Goal: Information Seeking & Learning: Learn about a topic

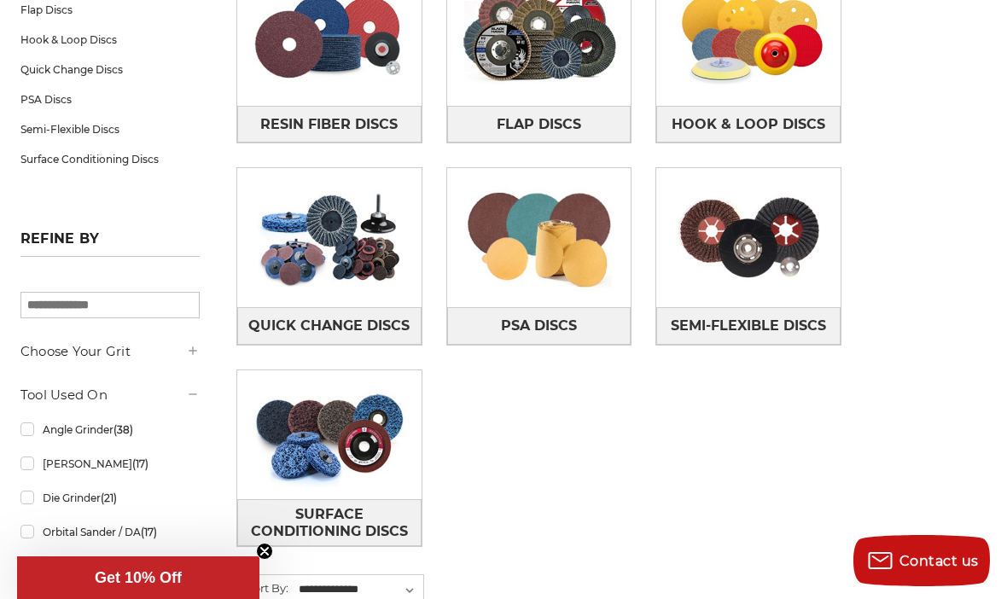
scroll to position [362, 0]
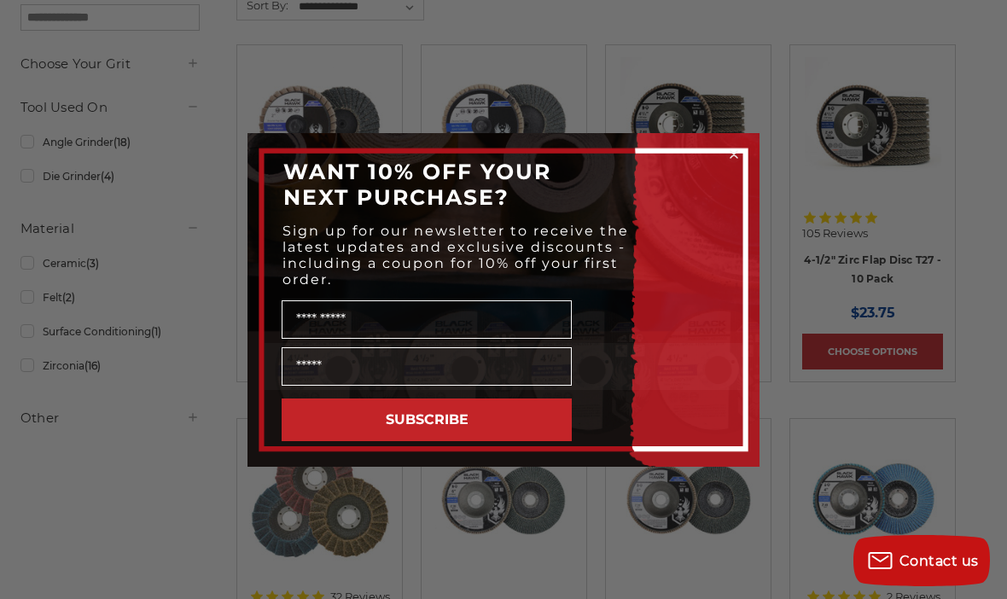
scroll to position [333, 0]
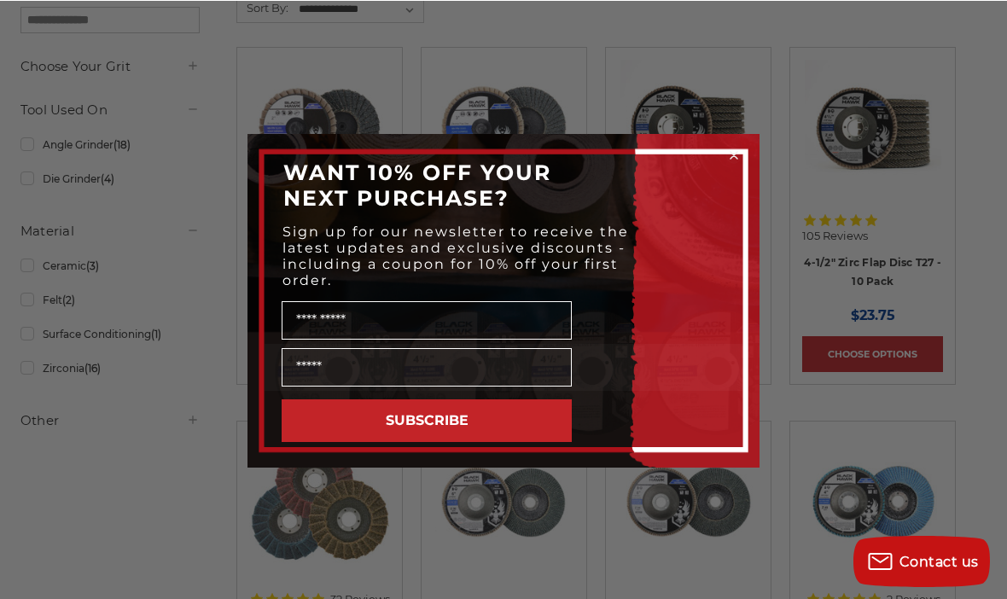
click at [733, 162] on circle "Close dialog" at bounding box center [734, 154] width 16 height 16
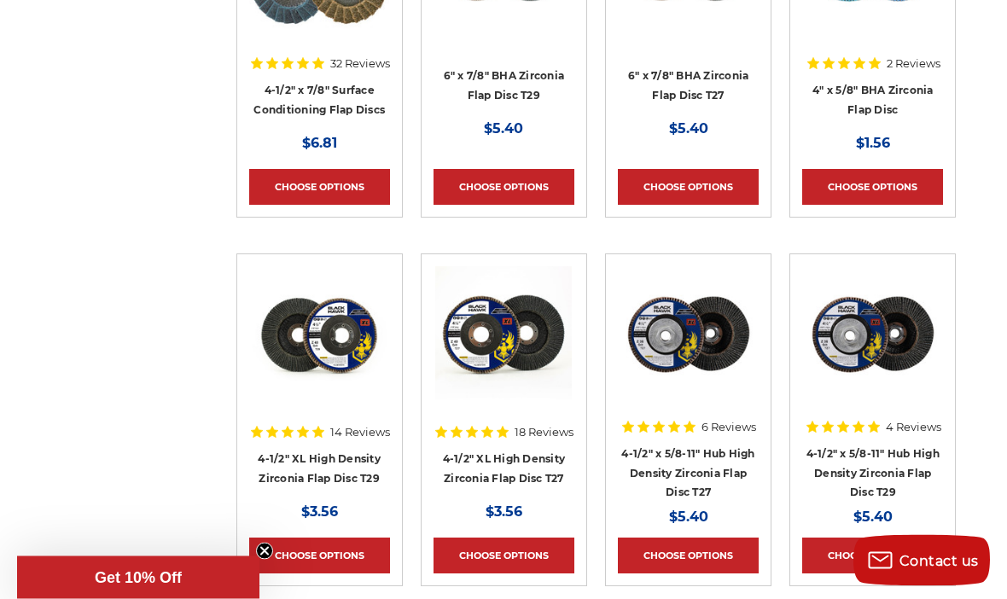
scroll to position [868, 0]
click at [341, 467] on link "4-1/2" XL High Density Zirconia Flap Disc T29" at bounding box center [319, 468] width 123 height 32
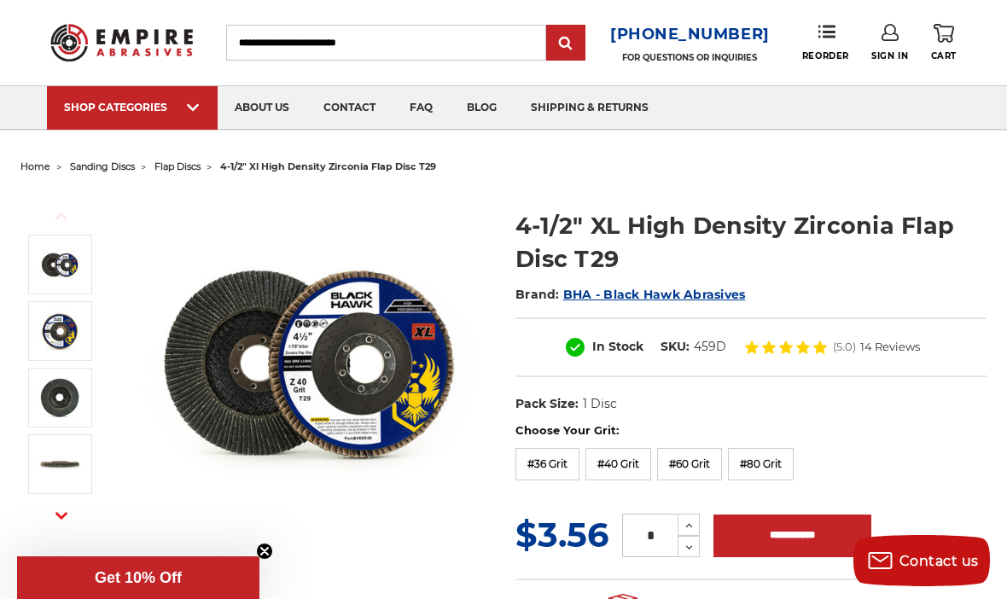
click at [695, 477] on label "#60 Grit" at bounding box center [689, 464] width 65 height 32
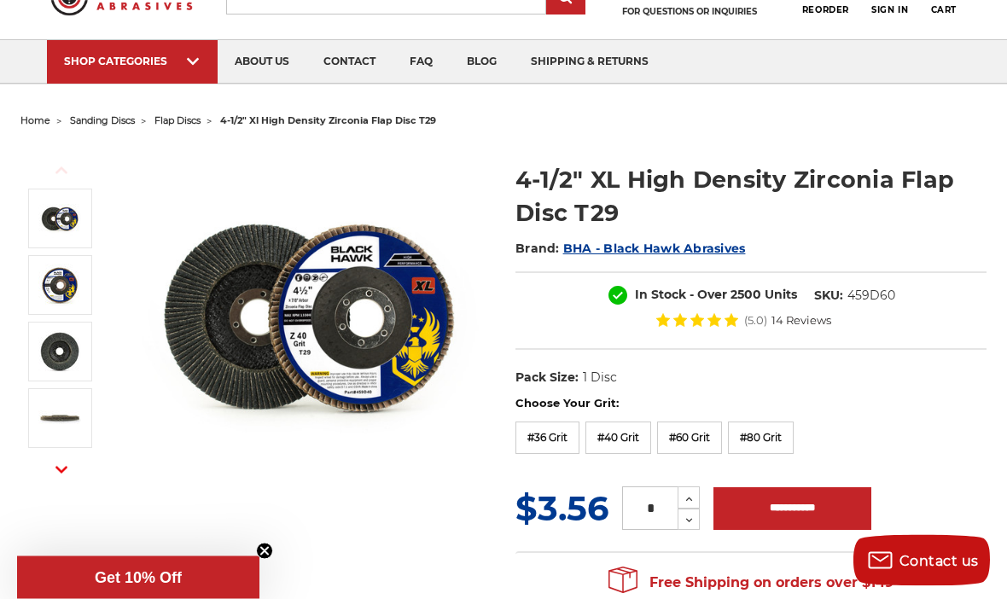
scroll to position [78, 0]
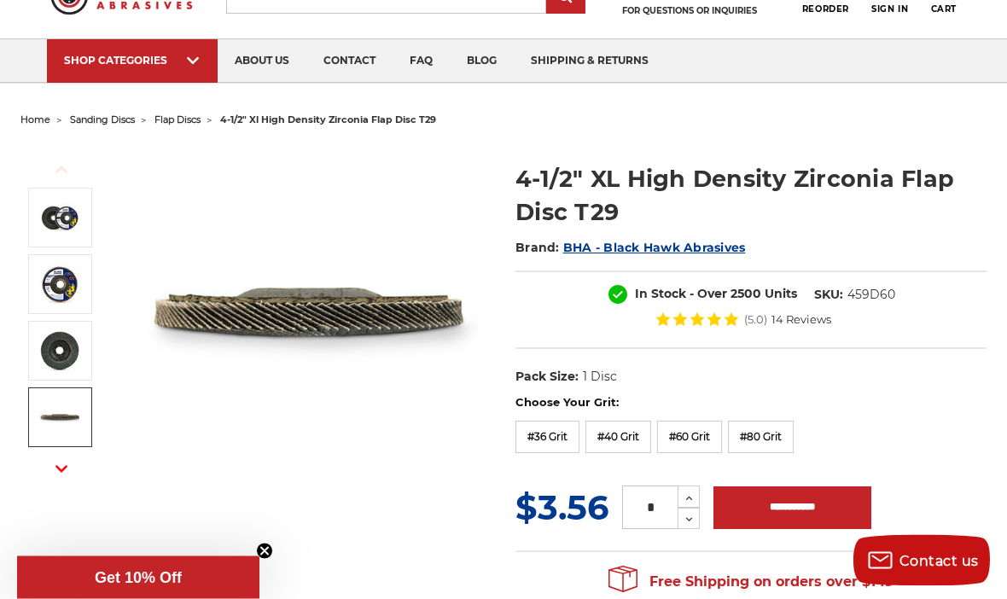
click at [55, 421] on img at bounding box center [59, 418] width 43 height 43
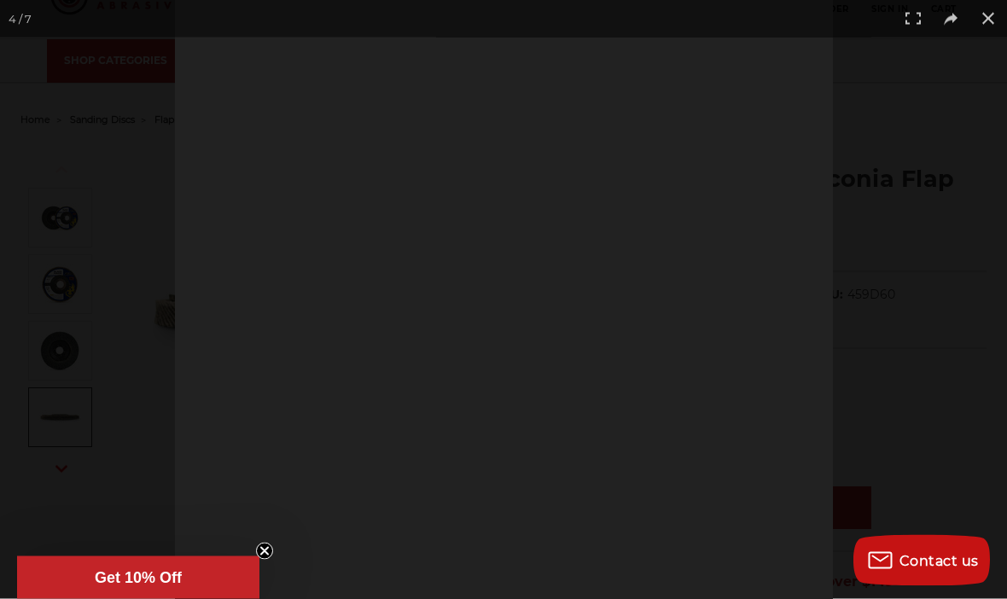
scroll to position [79, 0]
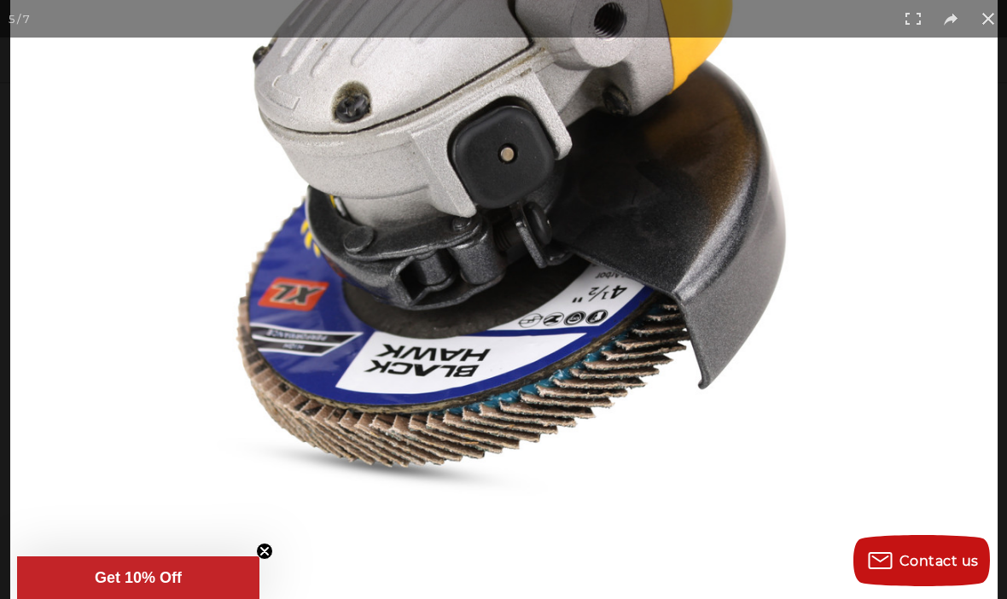
click at [999, 12] on button at bounding box center [988, 19] width 38 height 38
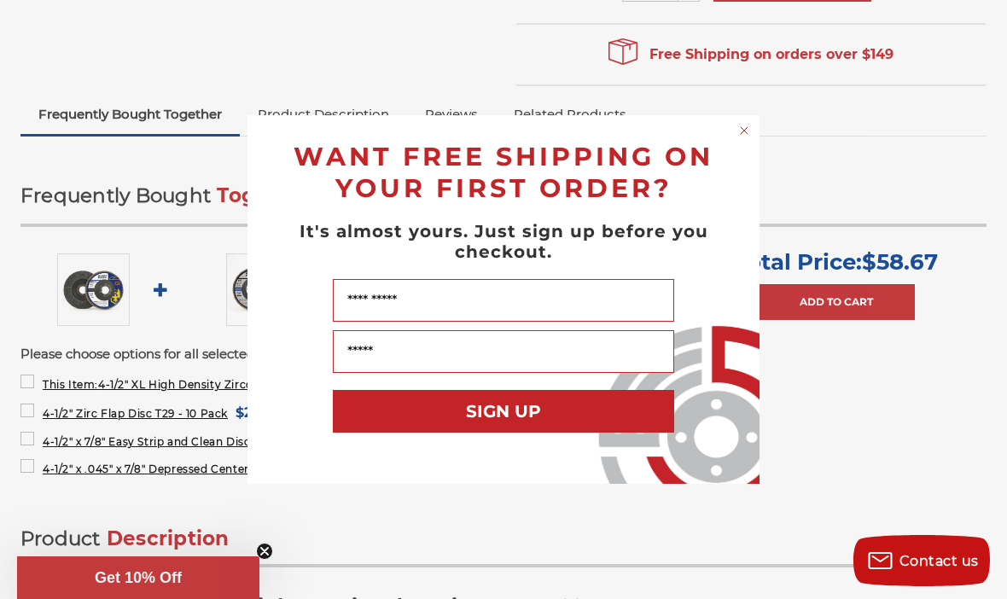
scroll to position [603, 0]
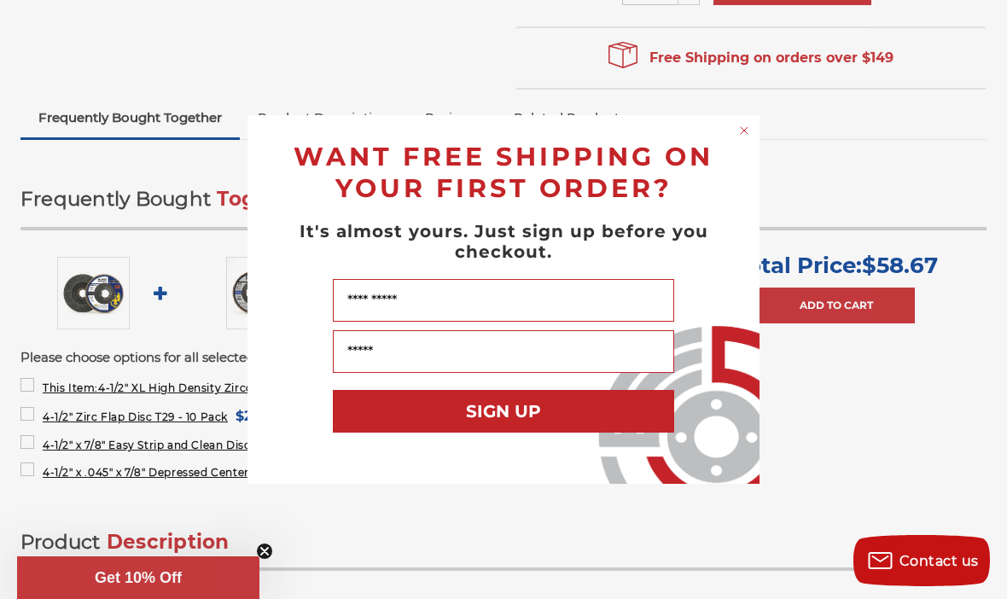
click at [740, 134] on circle "Close dialog" at bounding box center [744, 131] width 16 height 16
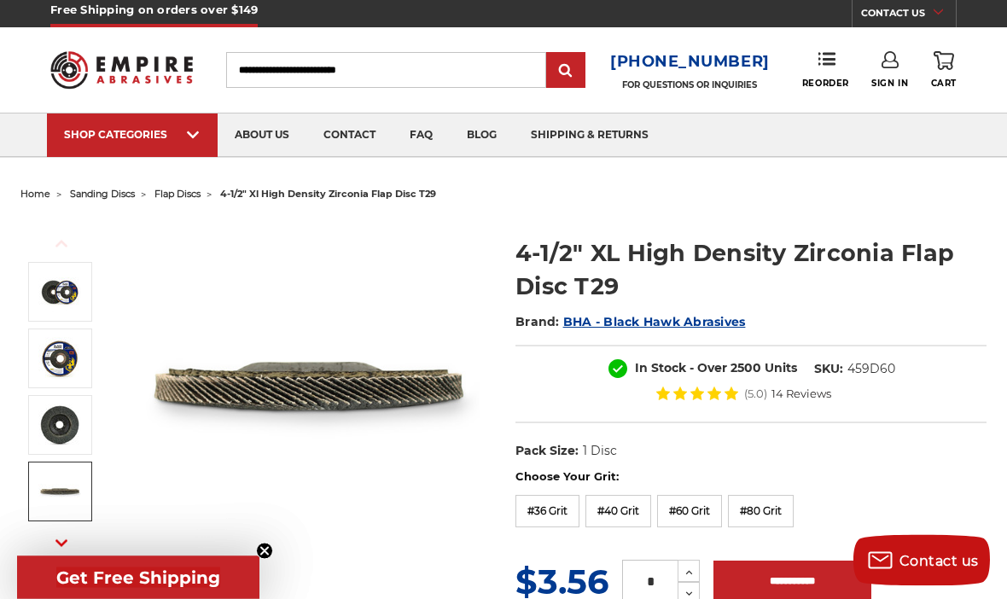
scroll to position [0, 0]
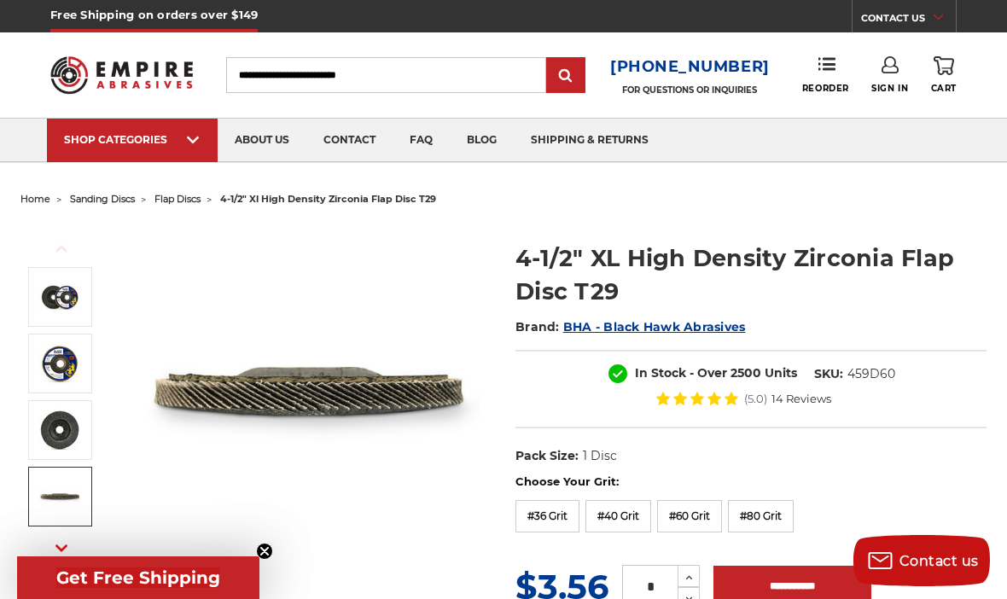
click at [253, 145] on link "about us" at bounding box center [262, 141] width 89 height 44
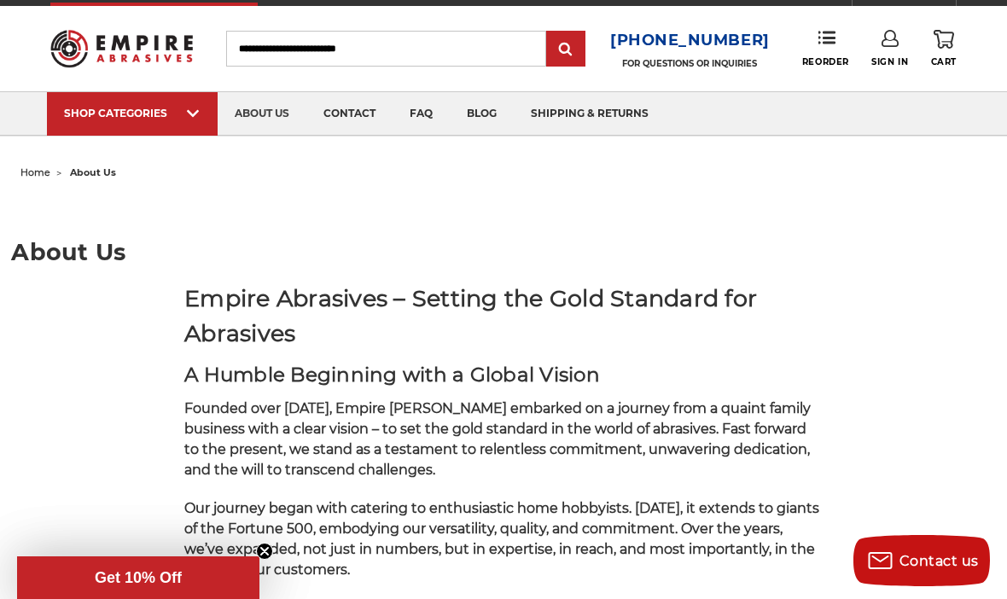
scroll to position [26, 0]
click at [429, 119] on link "faq" at bounding box center [420, 115] width 57 height 44
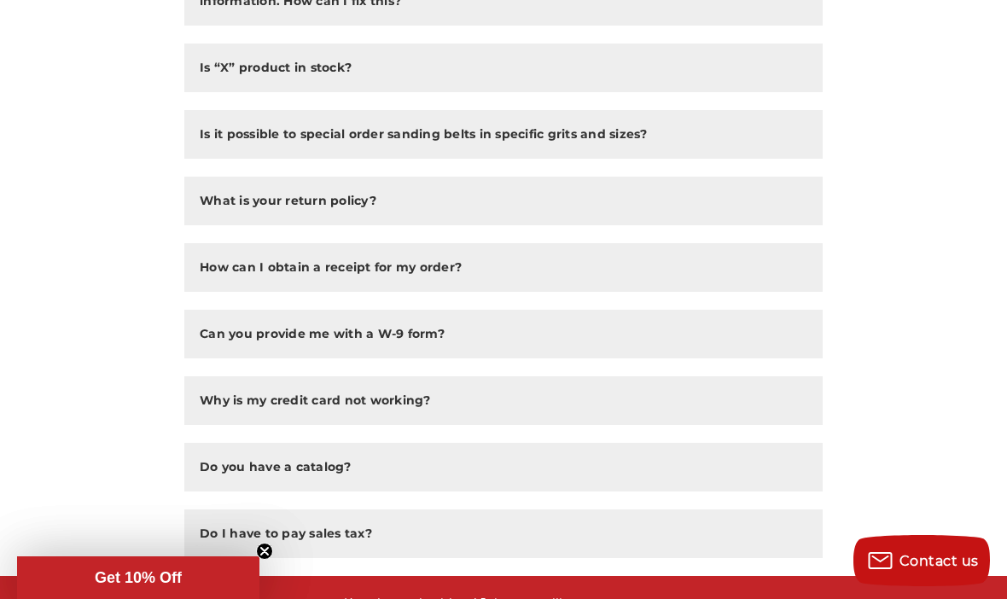
scroll to position [1083, 0]
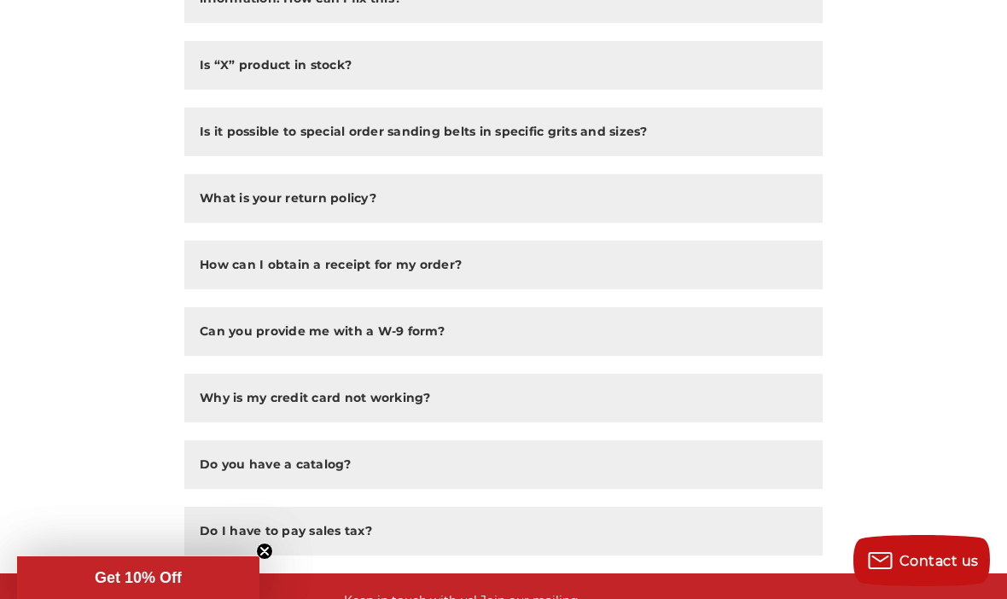
click at [592, 541] on button "Do I have to pay sales tax?" at bounding box center [503, 531] width 638 height 49
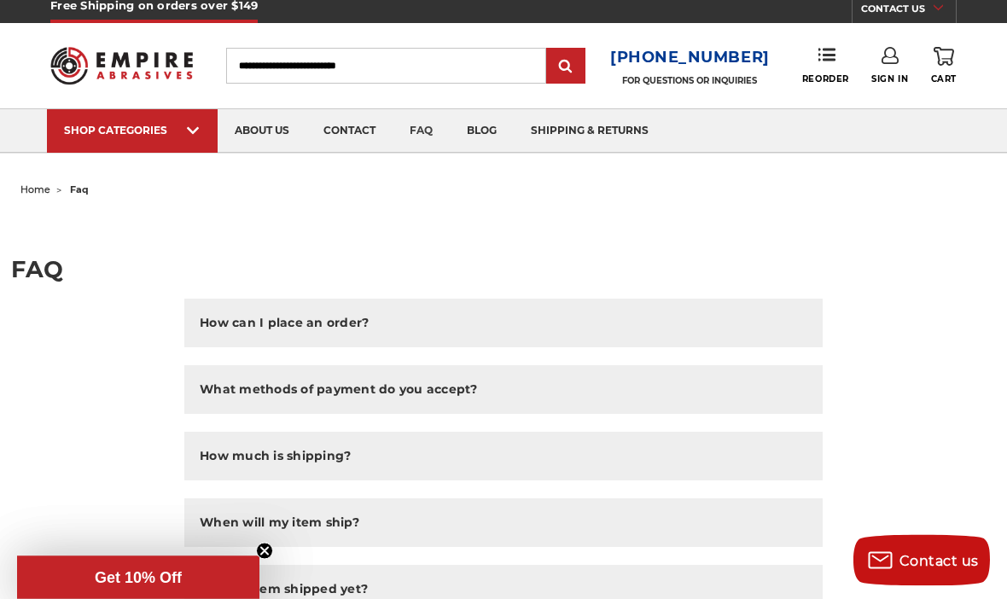
scroll to position [0, 0]
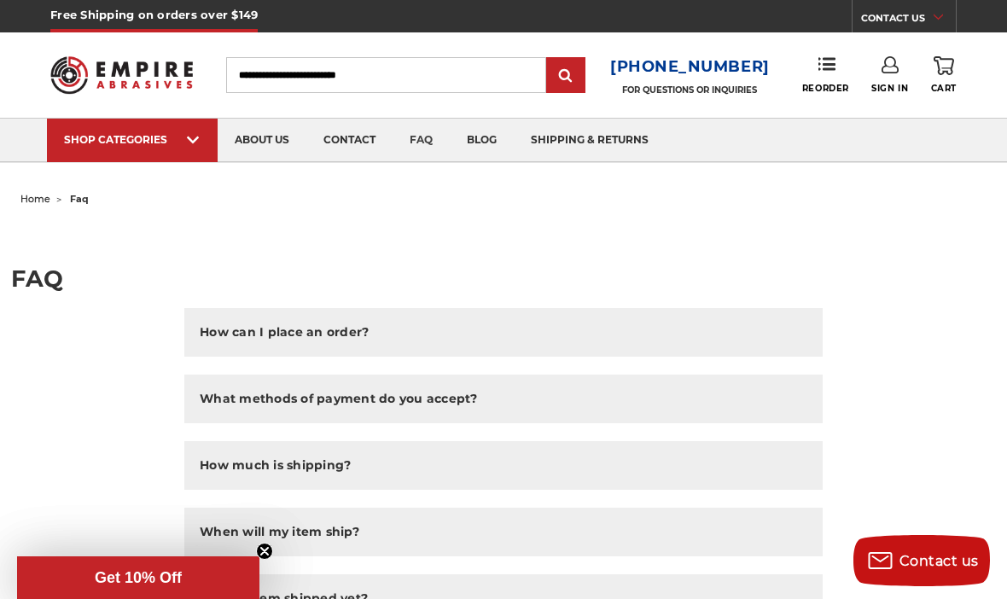
click at [264, 143] on link "about us" at bounding box center [262, 141] width 89 height 44
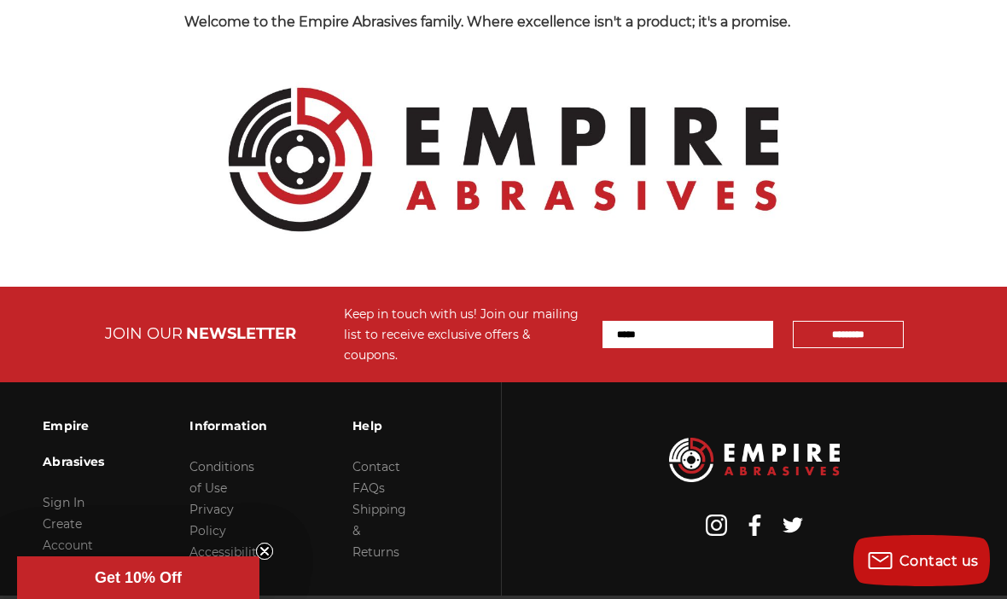
scroll to position [2022, 0]
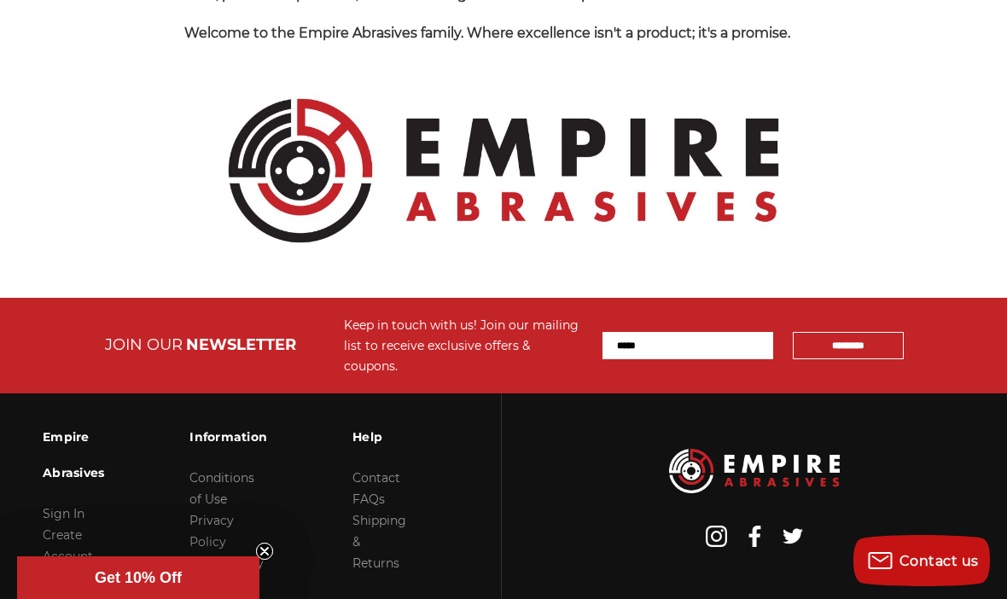
click at [376, 495] on link "FAQs" at bounding box center [368, 498] width 32 height 15
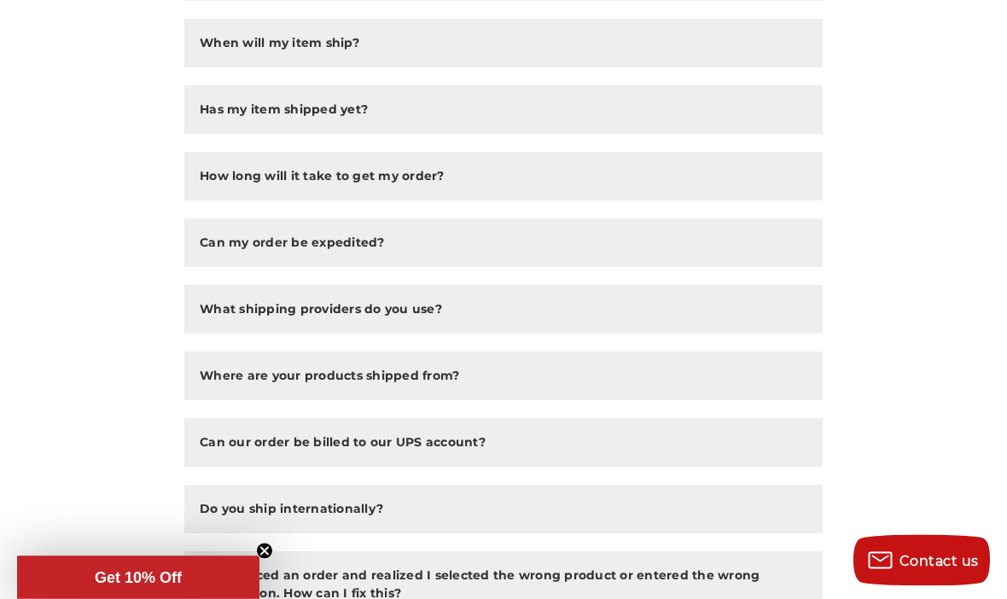
scroll to position [489, 0]
click at [543, 378] on button "Where are your products shipped from?" at bounding box center [503, 375] width 638 height 49
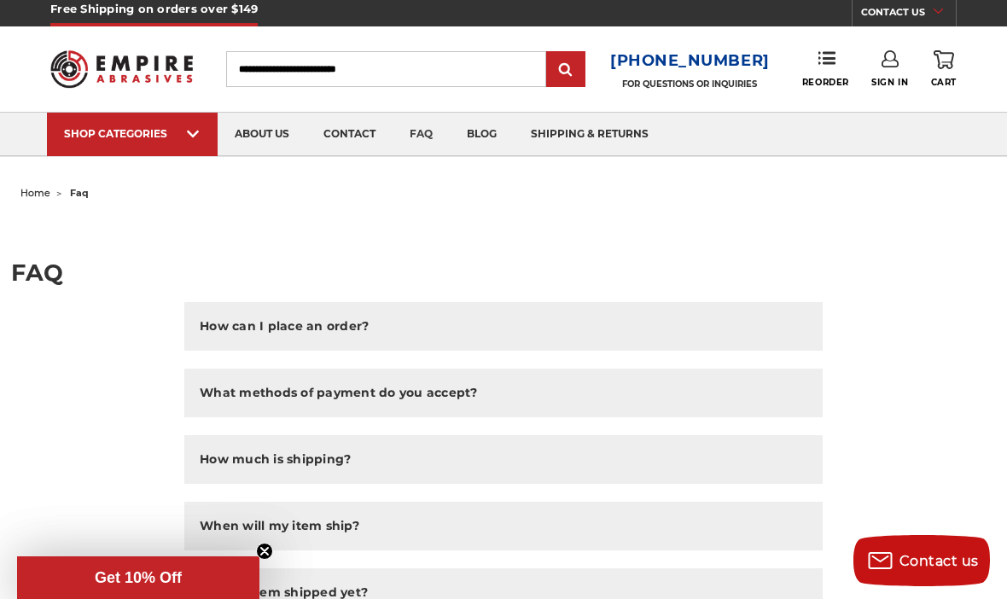
scroll to position [0, 0]
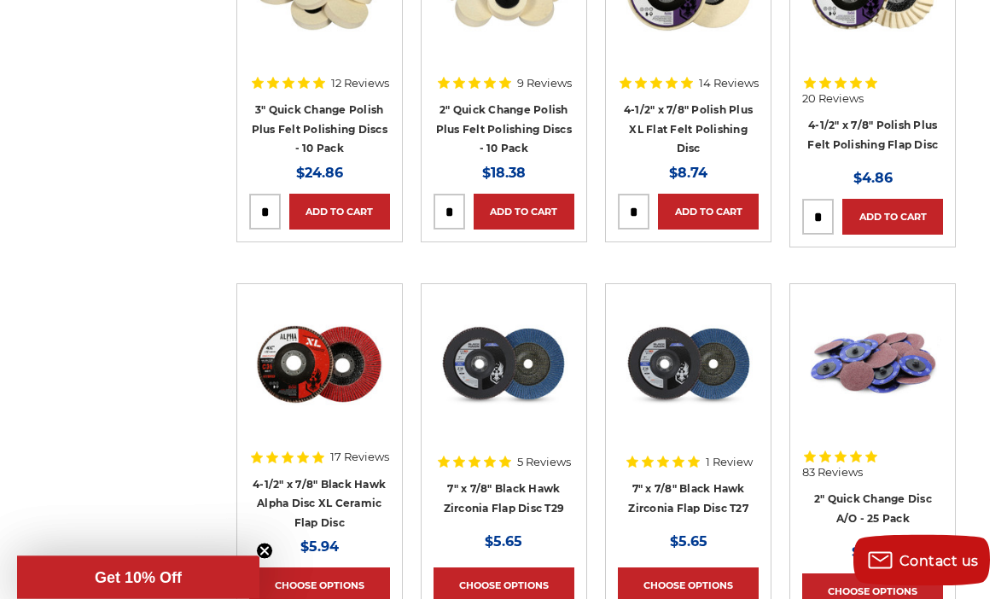
scroll to position [5177, 0]
